Goal: Task Accomplishment & Management: Manage account settings

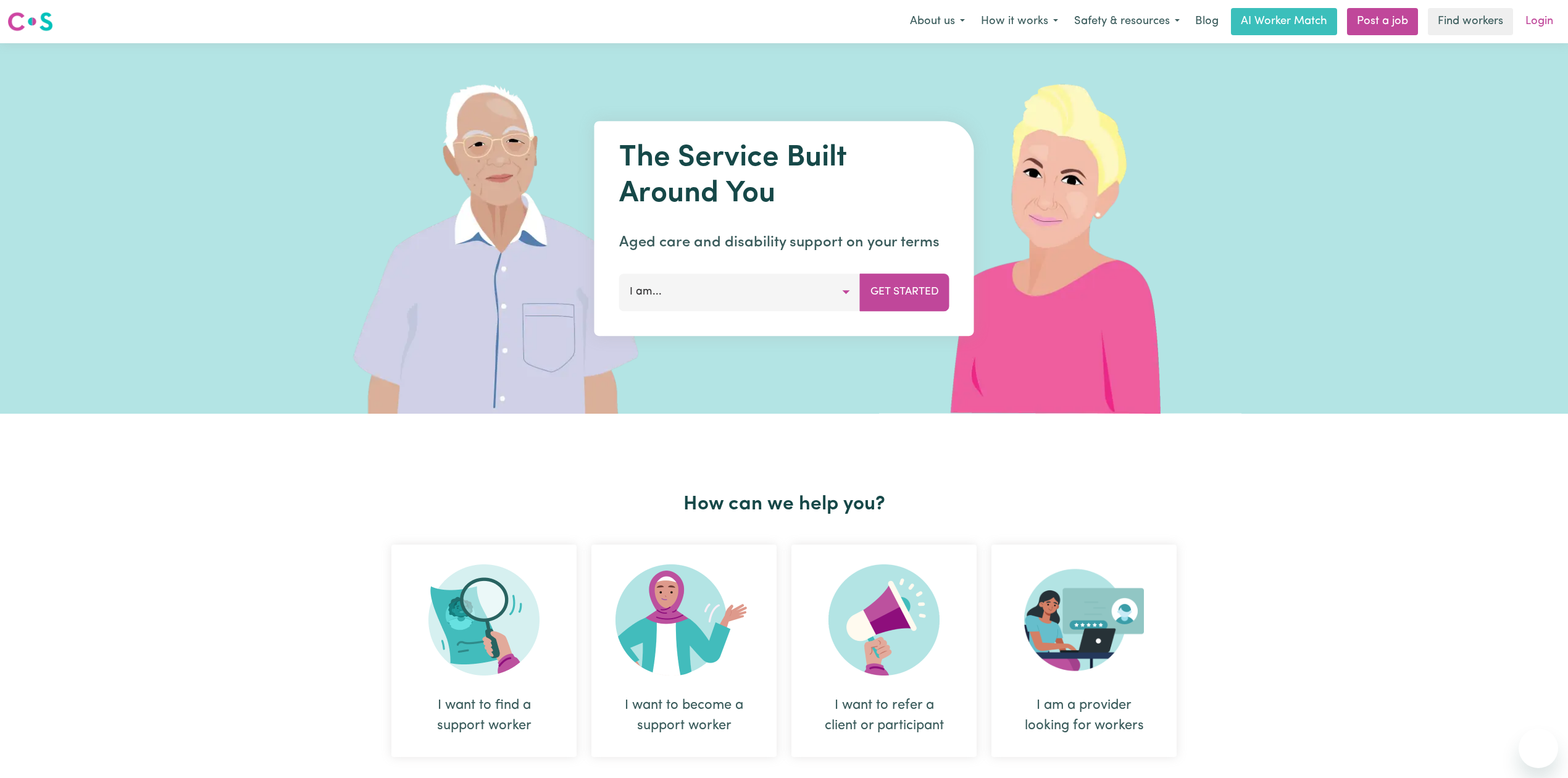
click at [1539, 21] on link "Login" at bounding box center [1539, 21] width 43 height 27
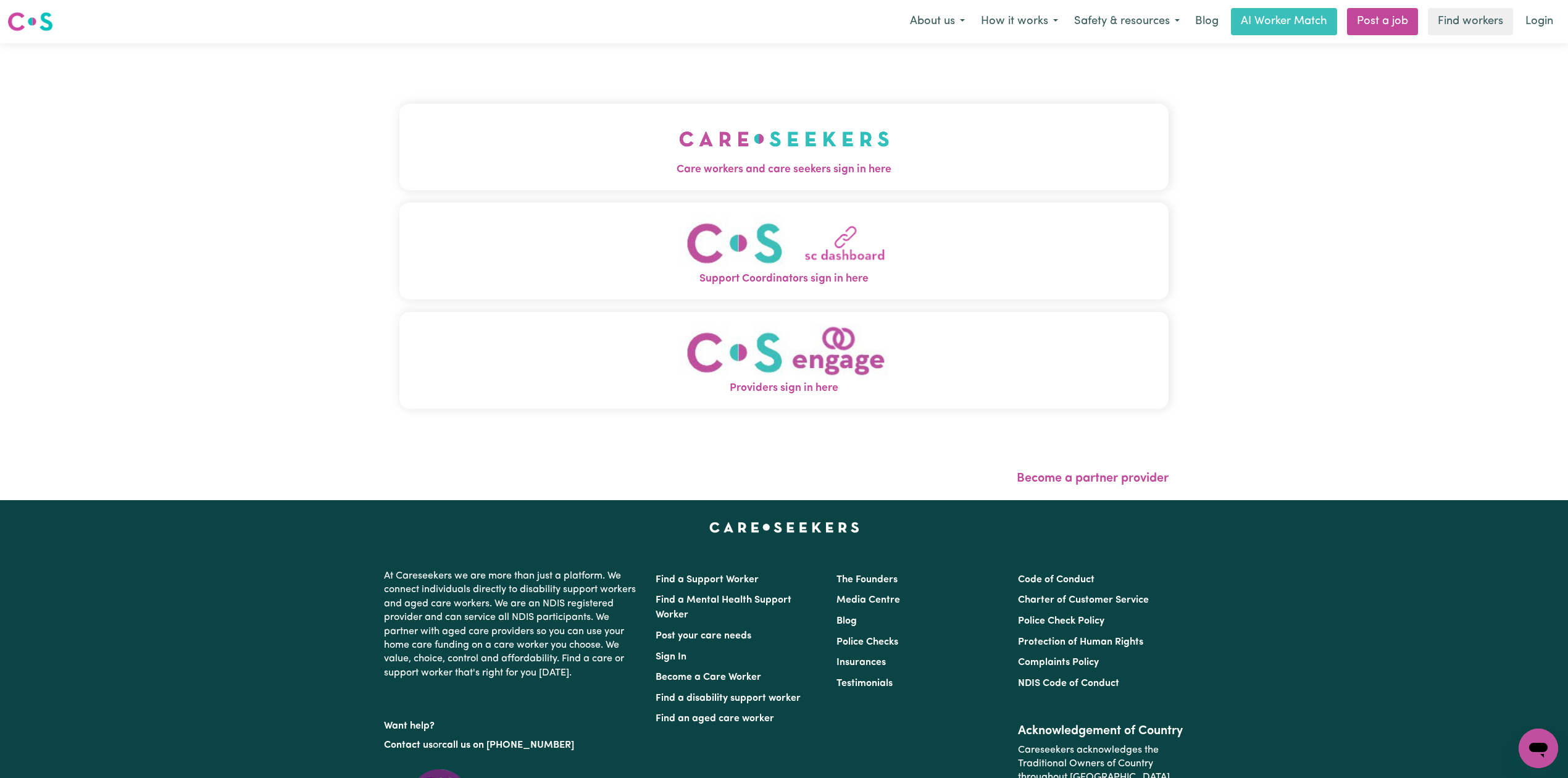
click at [489, 58] on div "Care workers and care seekers sign in here Support Coordinators sign in here Pr…" at bounding box center [784, 272] width 784 height 457
drag, startPoint x: 477, startPoint y: 154, endPoint x: 487, endPoint y: 153, distance: 10.0
click at [482, 154] on button "Care workers and care seekers sign in here" at bounding box center [784, 146] width 769 height 86
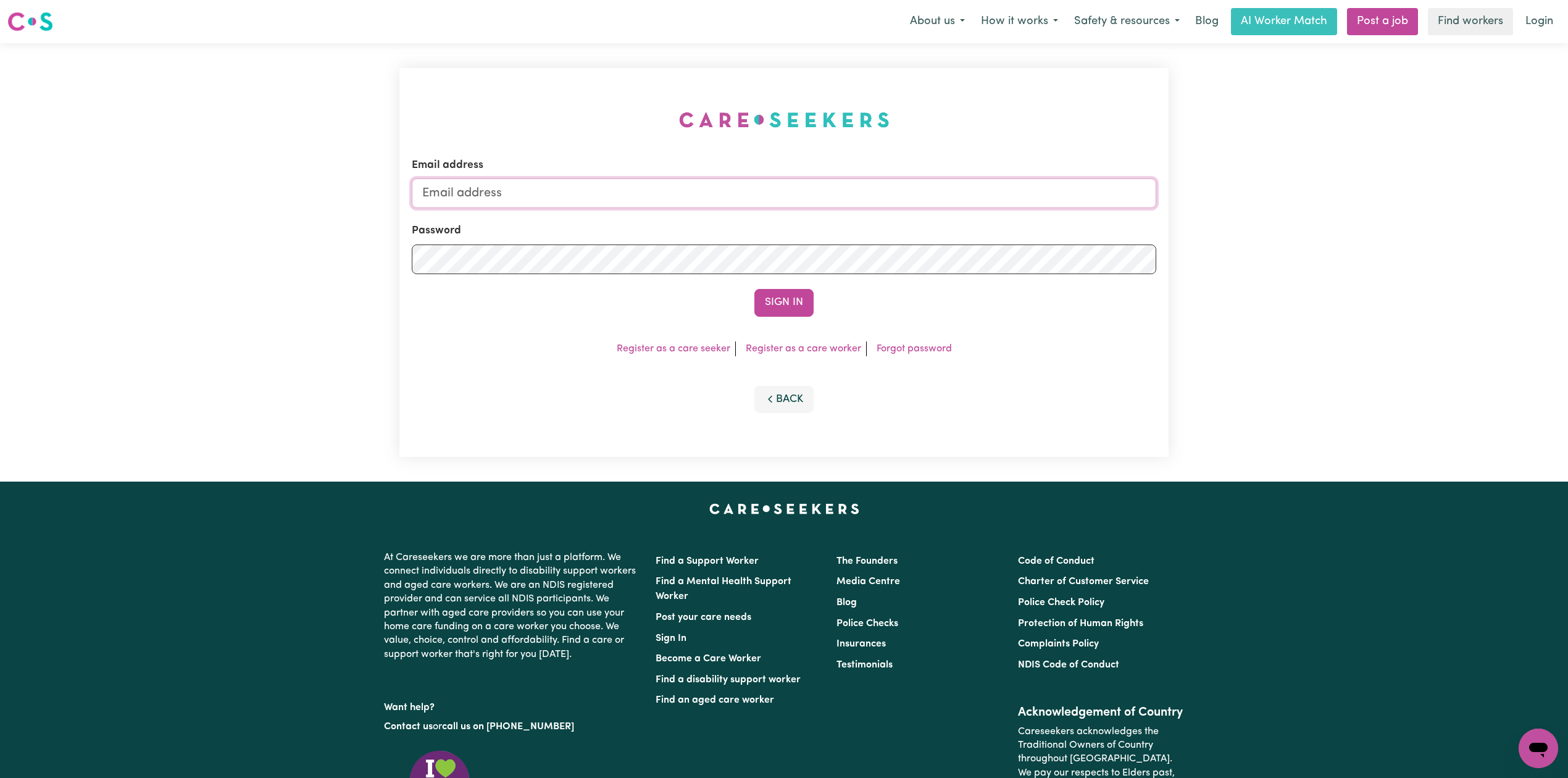
type input "[EMAIL_ADDRESS][DOMAIN_NAME]"
click at [791, 299] on button "Sign In" at bounding box center [784, 302] width 60 height 27
